Goal: Task Accomplishment & Management: Use online tool/utility

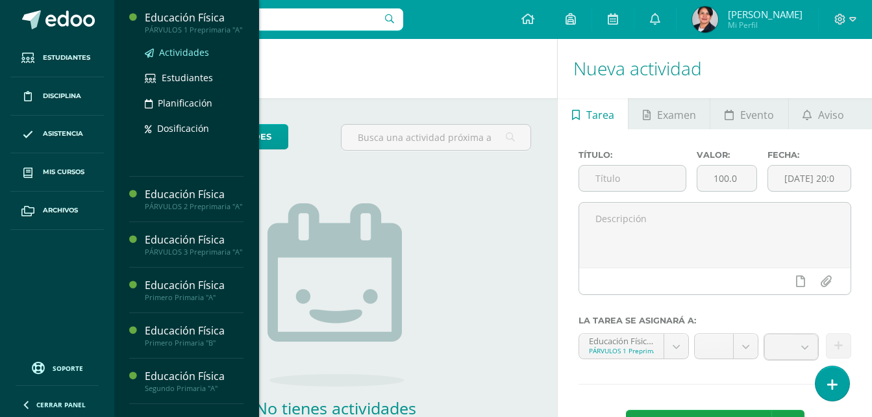
click at [190, 58] on span "Actividades" at bounding box center [184, 52] width 50 height 12
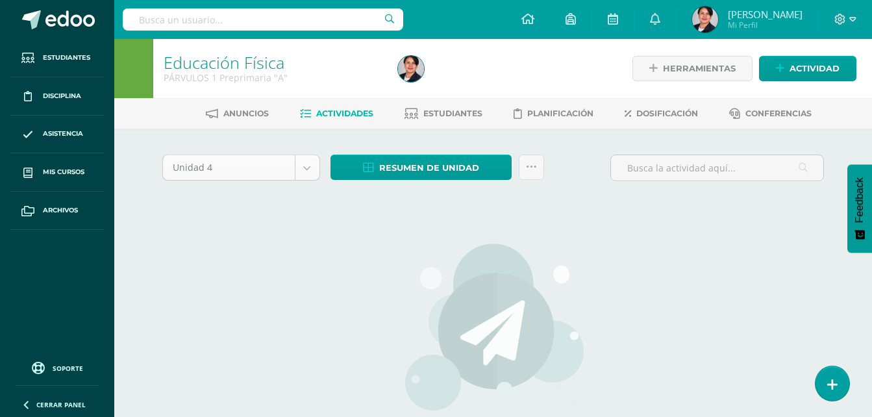
click at [297, 170] on body "Estudiantes Disciplina Asistencia Mis cursos Archivos Soporte Centro de ayuda Ú…" at bounding box center [436, 279] width 872 height 558
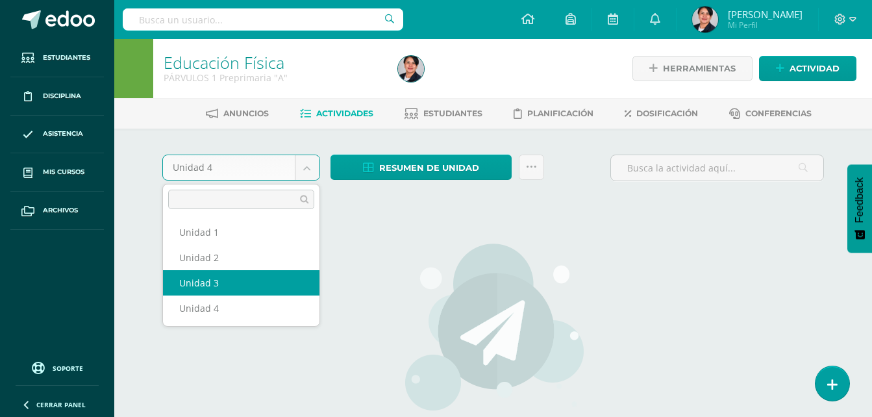
select select "Unidad 3"
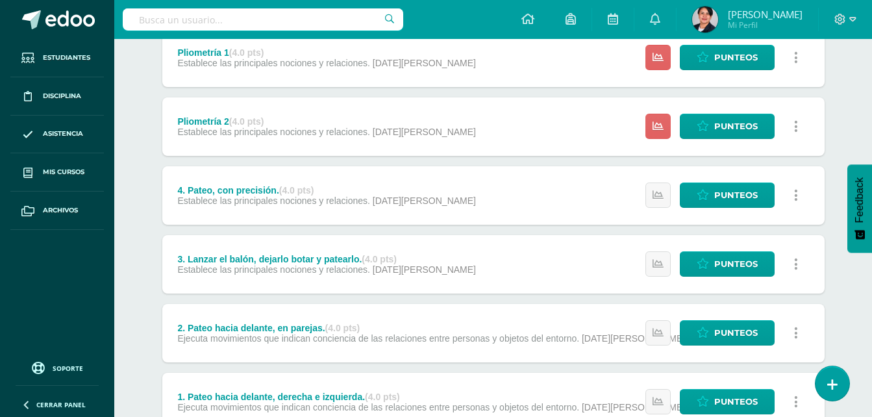
scroll to position [195, 0]
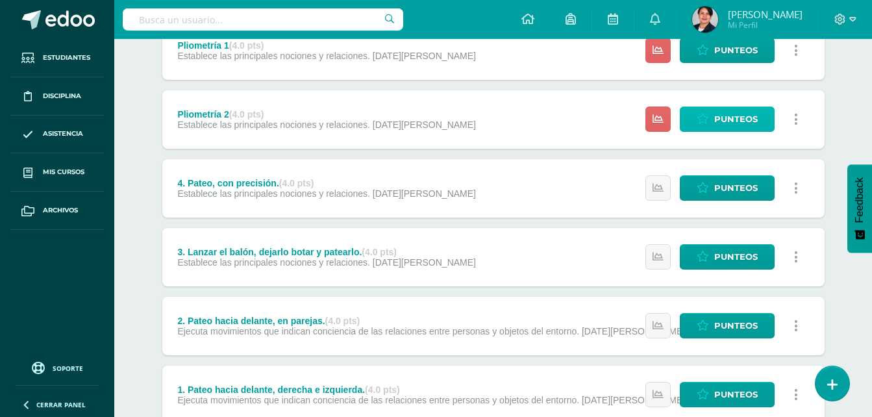
click at [694, 121] on link "Punteos" at bounding box center [727, 119] width 95 height 25
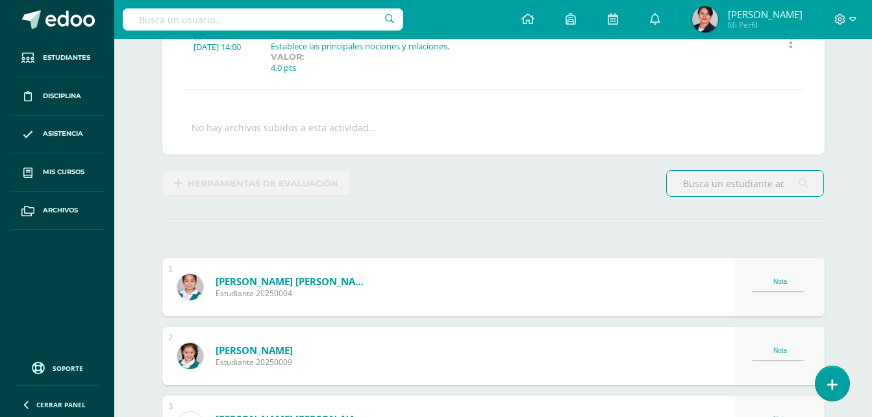
scroll to position [1, 0]
